Goal: Check status

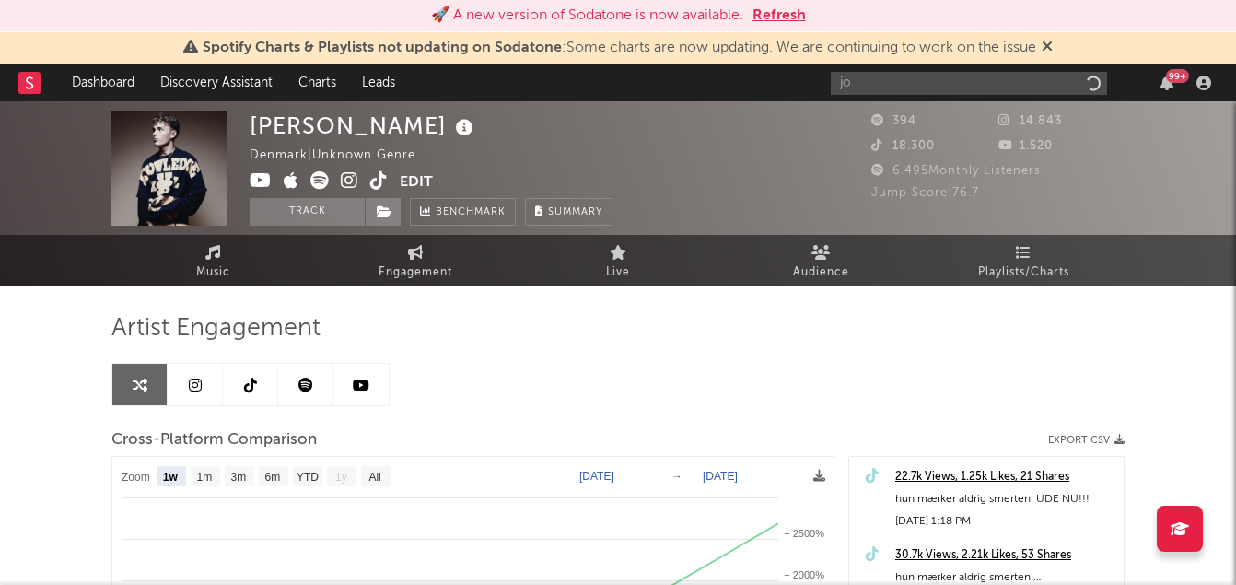
select select "1w"
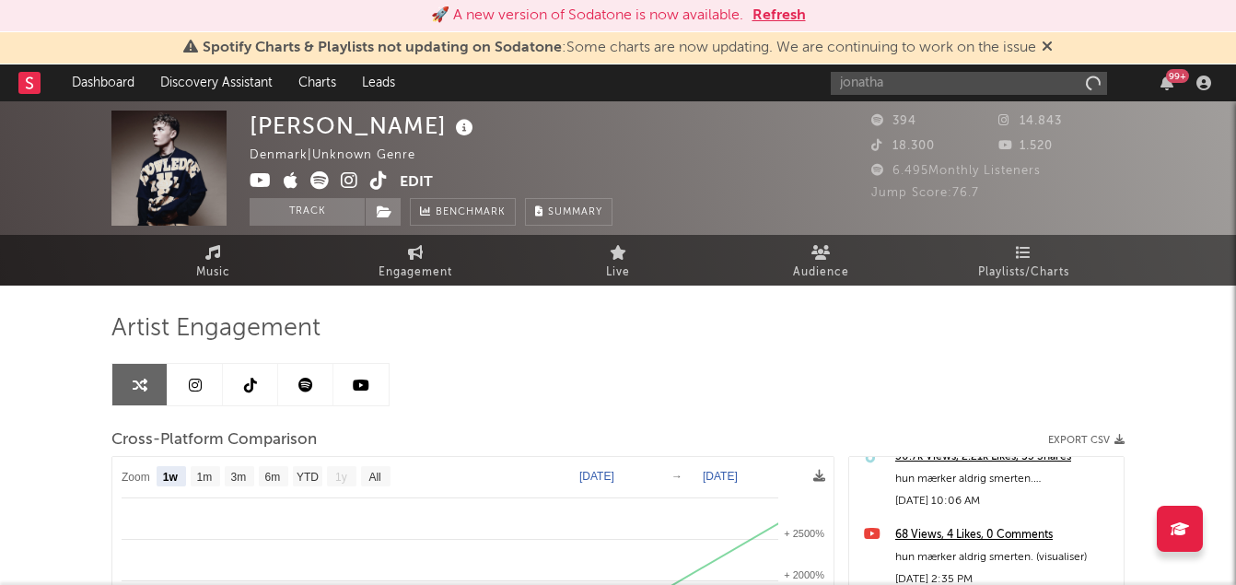
type input "[PERSON_NAME]"
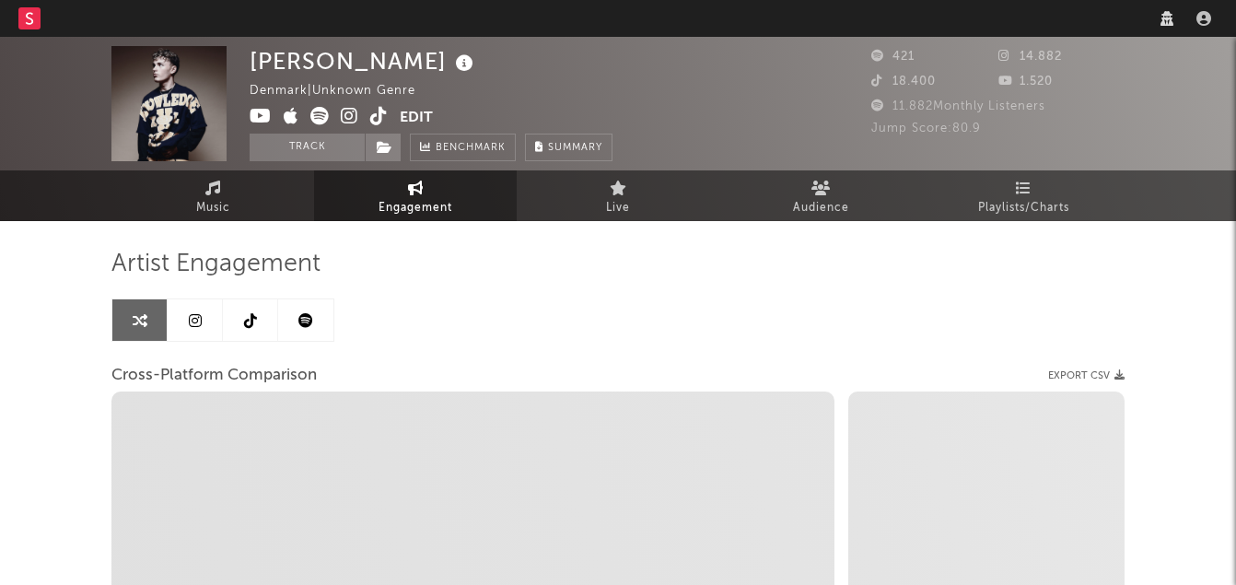
select select "1w"
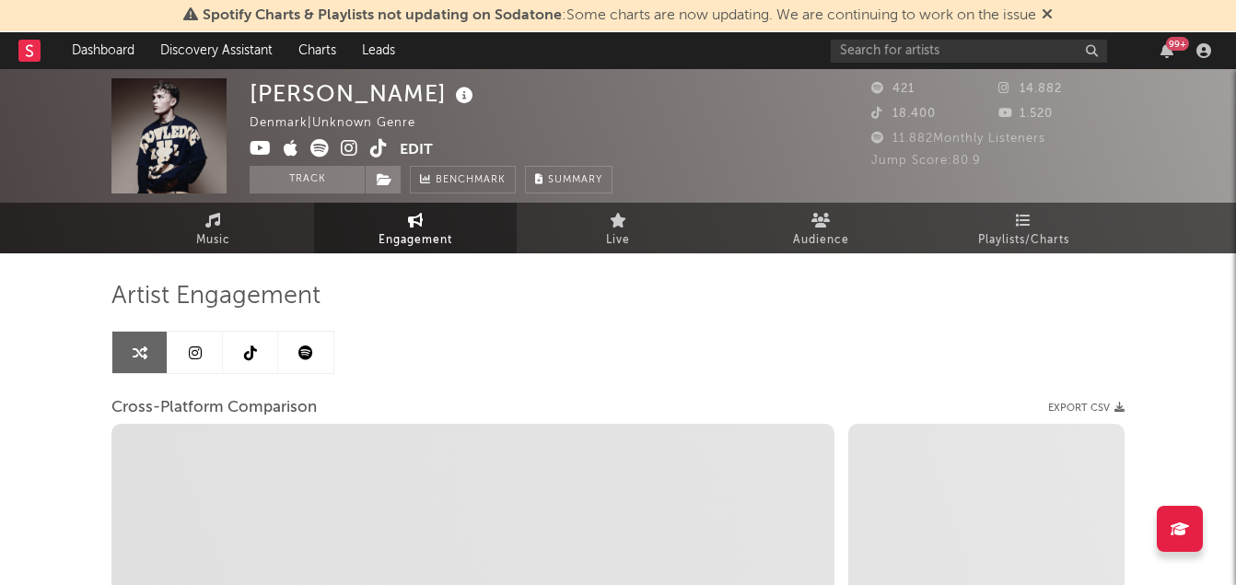
select select "1m"
